Goal: Task Accomplishment & Management: Use online tool/utility

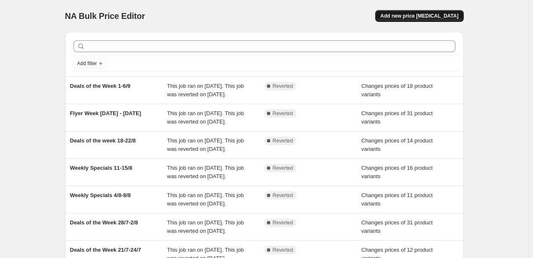
click at [419, 17] on span "Add new price [MEDICAL_DATA]" at bounding box center [419, 16] width 78 height 7
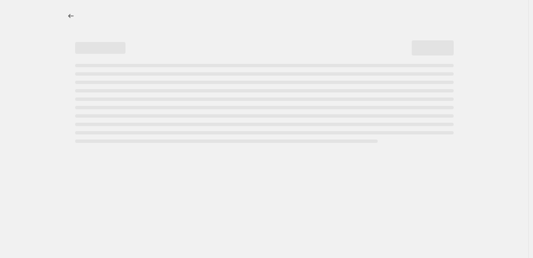
select select "percentage"
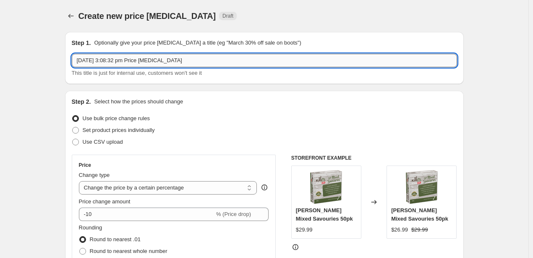
click at [218, 60] on input "[DATE] 3:08:32 pm Price [MEDICAL_DATA]" at bounding box center [264, 60] width 385 height 13
click at [163, 62] on input "Deals of" at bounding box center [264, 60] width 385 height 13
type input "Deals of the Week 15-19/9"
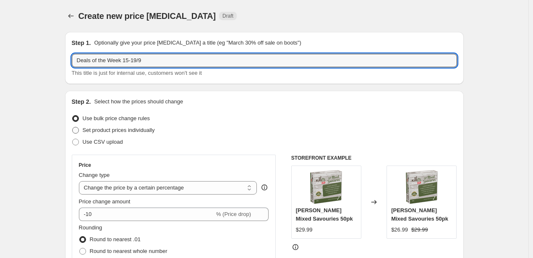
click at [146, 130] on span "Set product prices individually" at bounding box center [119, 130] width 72 height 6
click at [73, 127] on input "Set product prices individually" at bounding box center [72, 127] width 0 height 0
radio input "true"
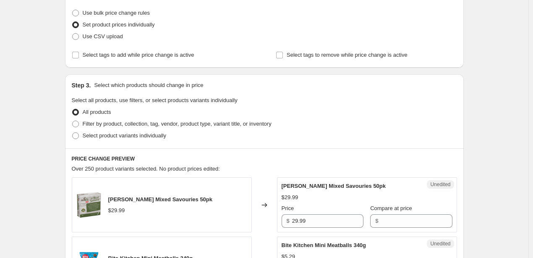
scroll to position [126, 0]
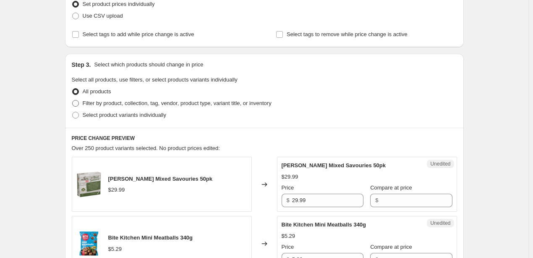
click at [128, 104] on span "Filter by product, collection, tag, vendor, product type, variant title, or inv…" at bounding box center [177, 103] width 189 height 6
click at [73, 100] on input "Filter by product, collection, tag, vendor, product type, variant title, or inv…" at bounding box center [72, 100] width 0 height 0
radio input "true"
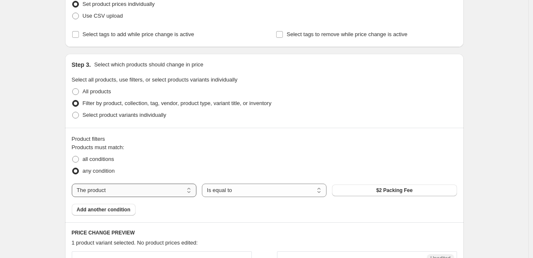
click at [186, 189] on select "The product The product's collection The product's tag The product's vendor The…" at bounding box center [134, 189] width 125 height 13
select select "collection"
click at [361, 191] on button "Best Sellers" at bounding box center [394, 190] width 125 height 12
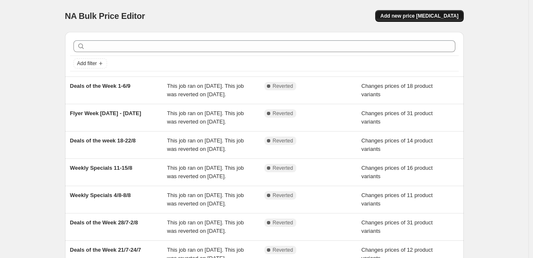
click at [410, 17] on span "Add new price [MEDICAL_DATA]" at bounding box center [419, 16] width 78 height 7
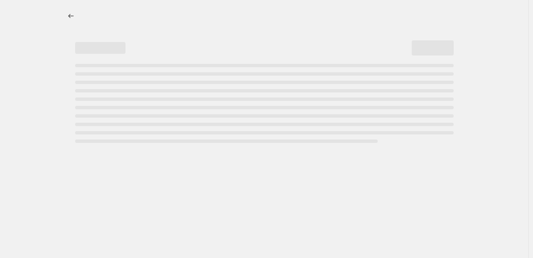
select select "percentage"
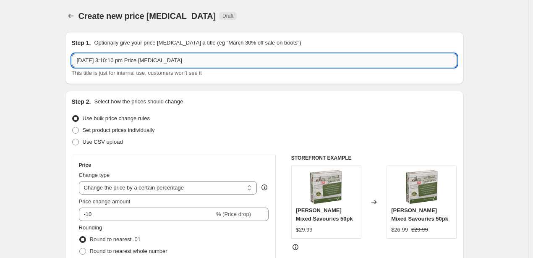
click at [127, 61] on input "12 Sept 2025, 3:10:10 pm Price change job" at bounding box center [264, 60] width 385 height 13
click at [126, 61] on input "12 Sept 2025, 3:10:10 pm Price change job" at bounding box center [264, 60] width 385 height 13
type input "Deals of the Week 15-19/9"
click at [143, 126] on label "Set product prices individually" at bounding box center [113, 130] width 83 height 12
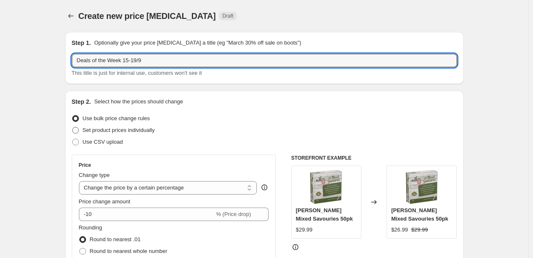
click at [73, 127] on input "Set product prices individually" at bounding box center [72, 127] width 0 height 0
radio input "true"
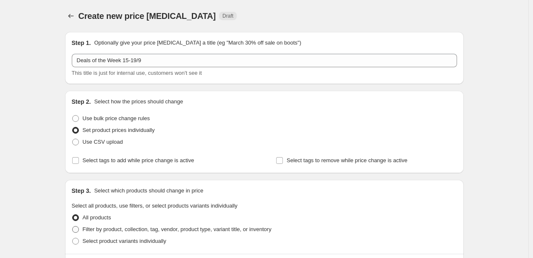
click at [115, 226] on span "Filter by product, collection, tag, vendor, product type, variant title, or inv…" at bounding box center [177, 229] width 189 height 6
click at [73, 226] on input "Filter by product, collection, tag, vendor, product type, variant title, or inv…" at bounding box center [72, 226] width 0 height 0
radio input "true"
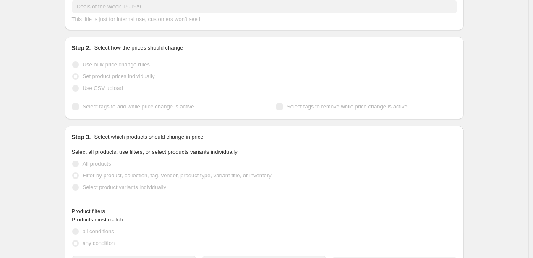
scroll to position [126, 0]
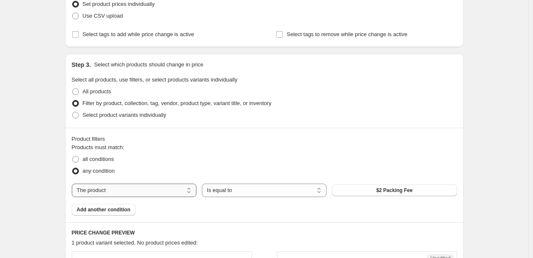
click at [137, 190] on select "The product The product's collection The product's tag The product's vendor The…" at bounding box center [134, 189] width 125 height 13
select select "collection"
click at [392, 191] on span "Best Sellers" at bounding box center [394, 190] width 29 height 7
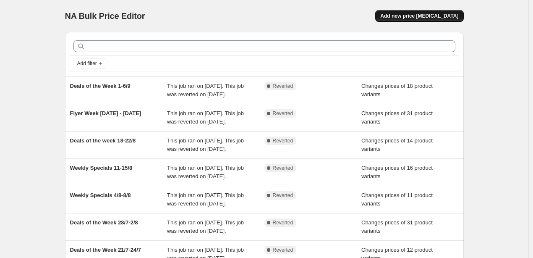
click at [406, 15] on span "Add new price [MEDICAL_DATA]" at bounding box center [419, 16] width 78 height 7
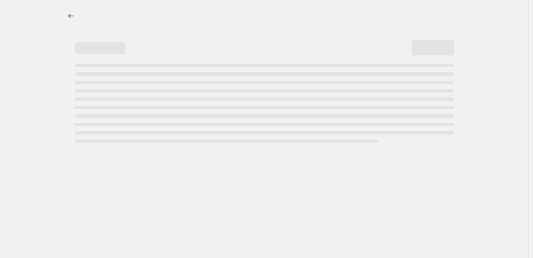
select select "percentage"
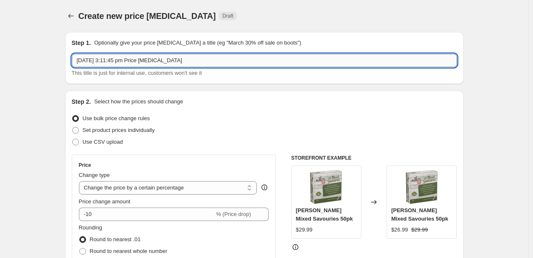
click at [184, 59] on input "[DATE] 3:11:45 pm Price [MEDICAL_DATA]" at bounding box center [264, 60] width 385 height 13
type input "Deals of the Week 15-19/9"
click at [79, 129] on span at bounding box center [75, 130] width 7 height 7
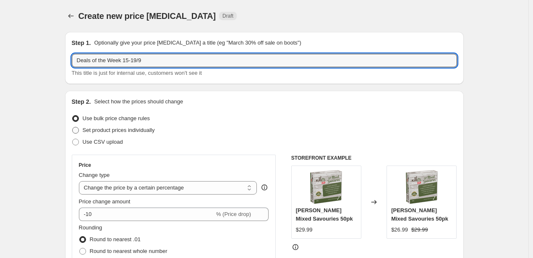
click at [73, 127] on input "Set product prices individually" at bounding box center [72, 127] width 0 height 0
radio input "true"
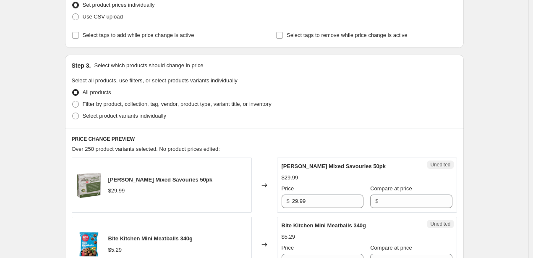
scroll to position [126, 0]
click at [81, 102] on label "Filter by product, collection, tag, vendor, product type, variant title, or inv…" at bounding box center [172, 103] width 200 height 12
click at [73, 100] on input "Filter by product, collection, tag, vendor, product type, variant title, or inv…" at bounding box center [72, 100] width 0 height 0
radio input "true"
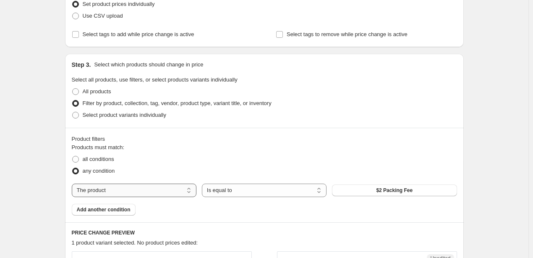
click at [183, 187] on select "The product The product's collection The product's tag The product's vendor The…" at bounding box center [134, 189] width 125 height 13
select select "collection"
click at [370, 188] on button "Best Sellers" at bounding box center [394, 190] width 125 height 12
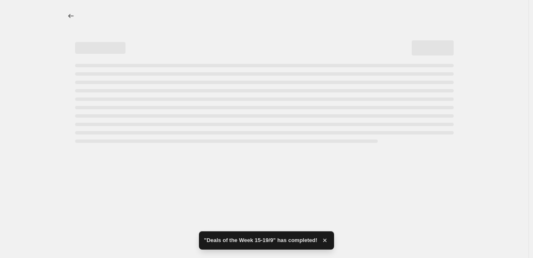
select select "collection"
